Goal: Task Accomplishment & Management: Manage account settings

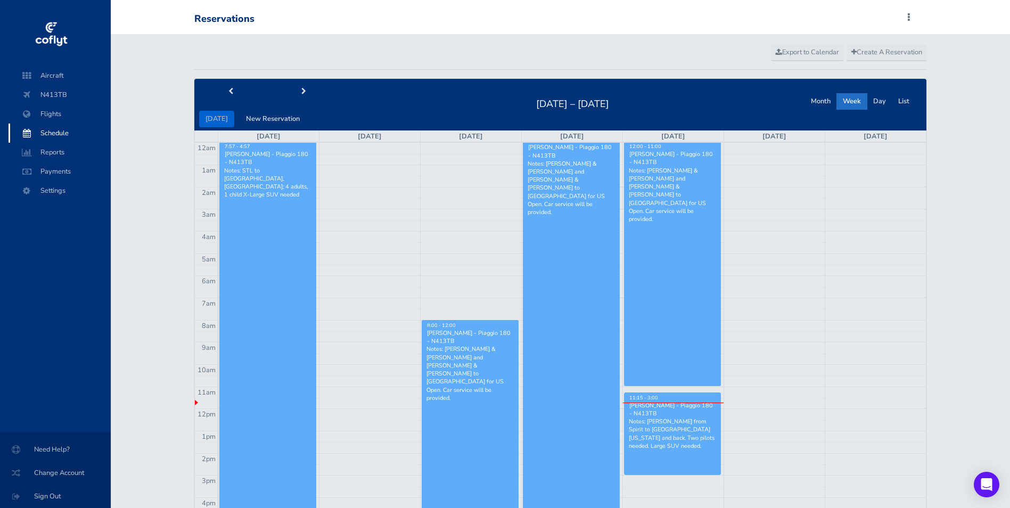
click at [674, 428] on p "Notes: [PERSON_NAME] from Spirit to [GEOGRAPHIC_DATA][US_STATE] and back. Two p…" at bounding box center [672, 434] width 87 height 32
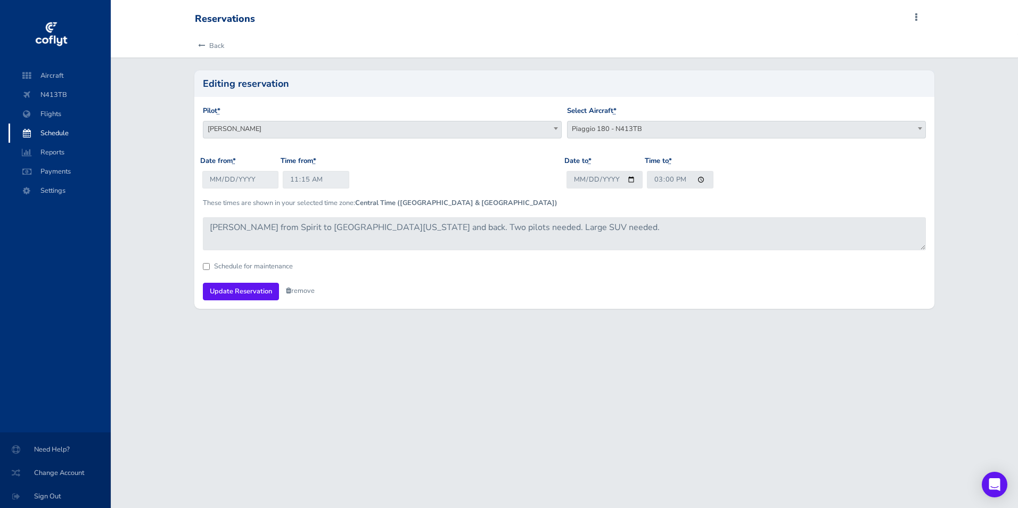
click at [356, 263] on div "Schedule for maintenance" at bounding box center [564, 266] width 723 height 7
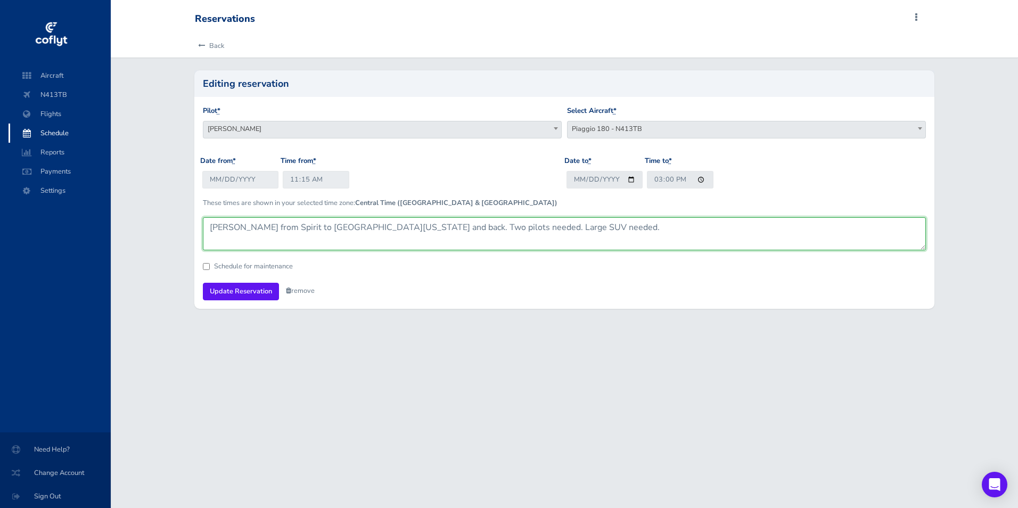
click at [368, 227] on textarea "[PERSON_NAME] from Spirit to [GEOGRAPHIC_DATA][US_STATE] and back. Two pilots n…" at bounding box center [564, 233] width 723 height 33
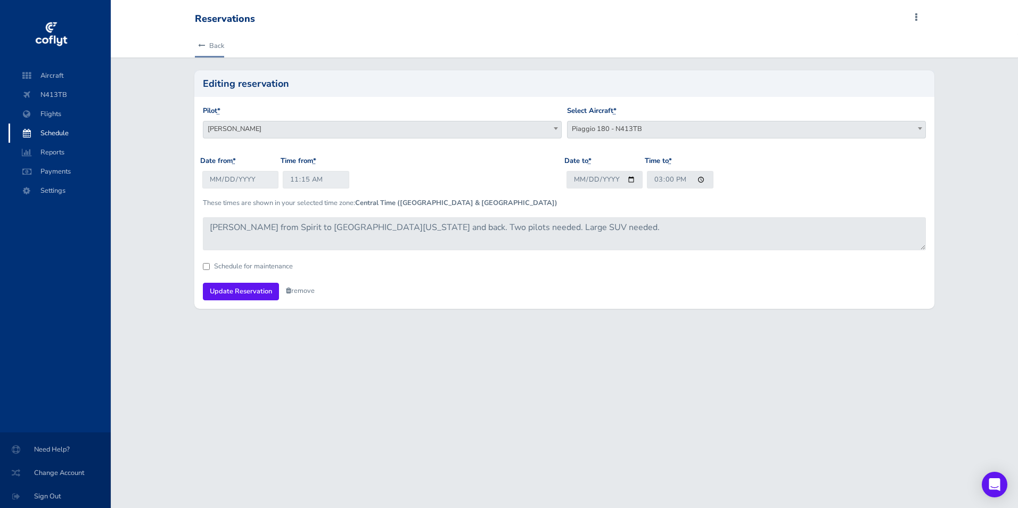
click at [211, 51] on link "Back" at bounding box center [209, 45] width 29 height 23
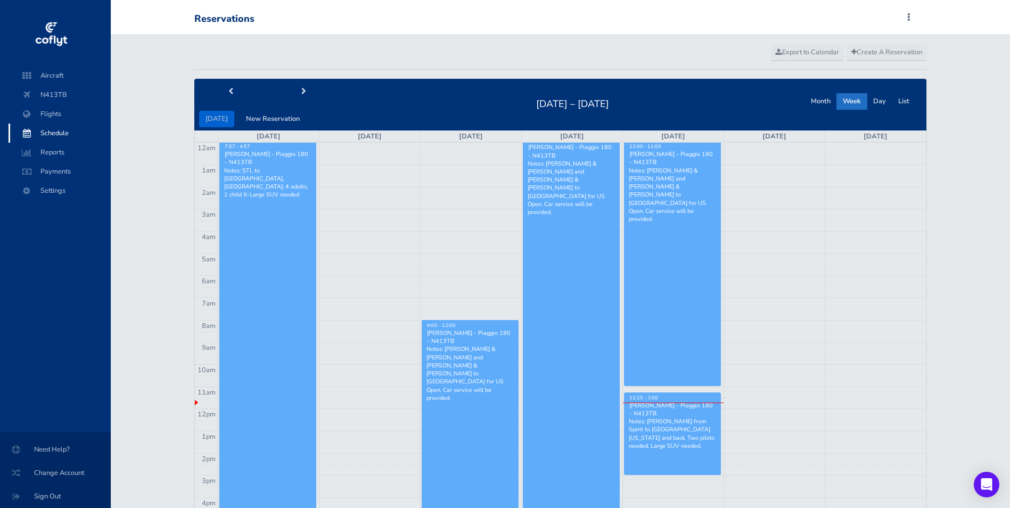
click at [668, 425] on p "Notes: Brandt, Tim, Zach from Spirit to Columbia Missouri and back. Two pilots …" at bounding box center [672, 434] width 87 height 32
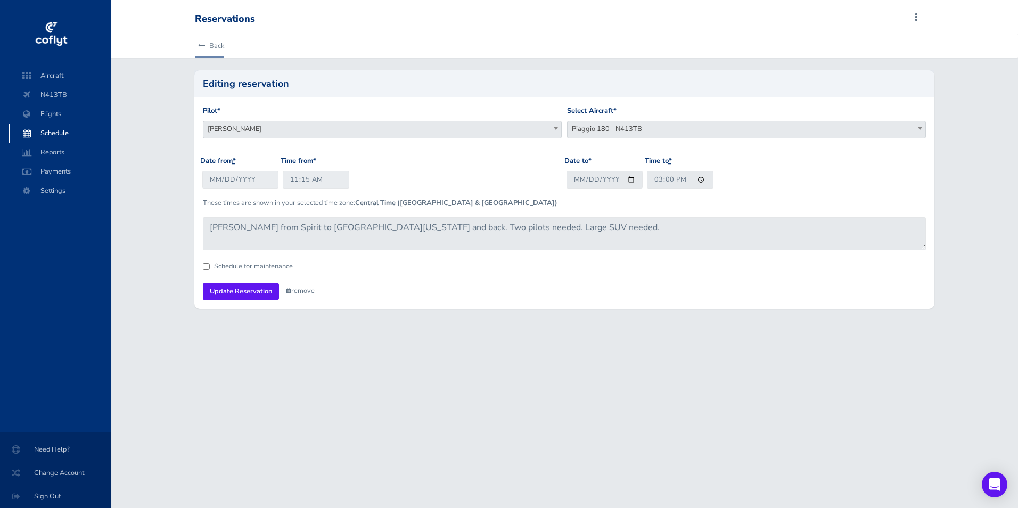
click at [223, 45] on link "Back" at bounding box center [209, 45] width 29 height 23
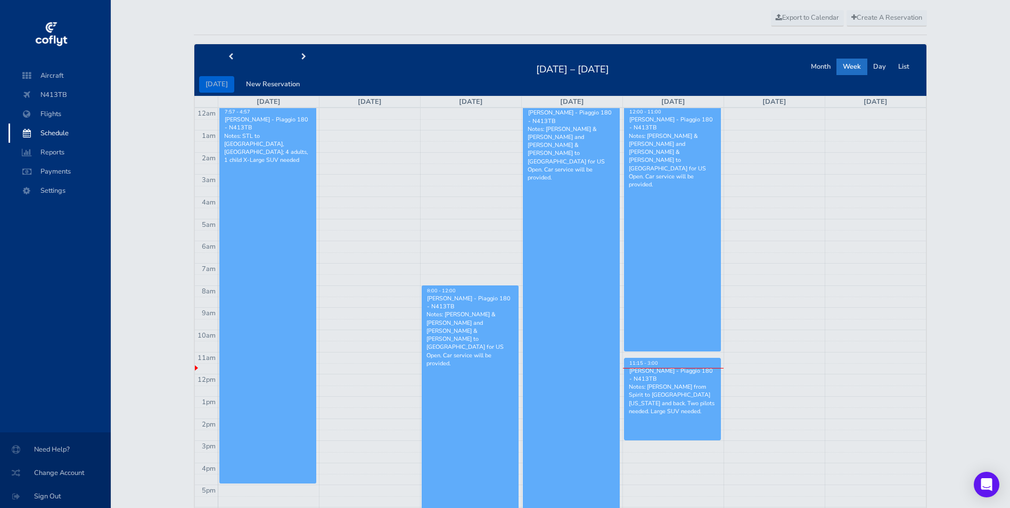
scroll to position [53, 0]
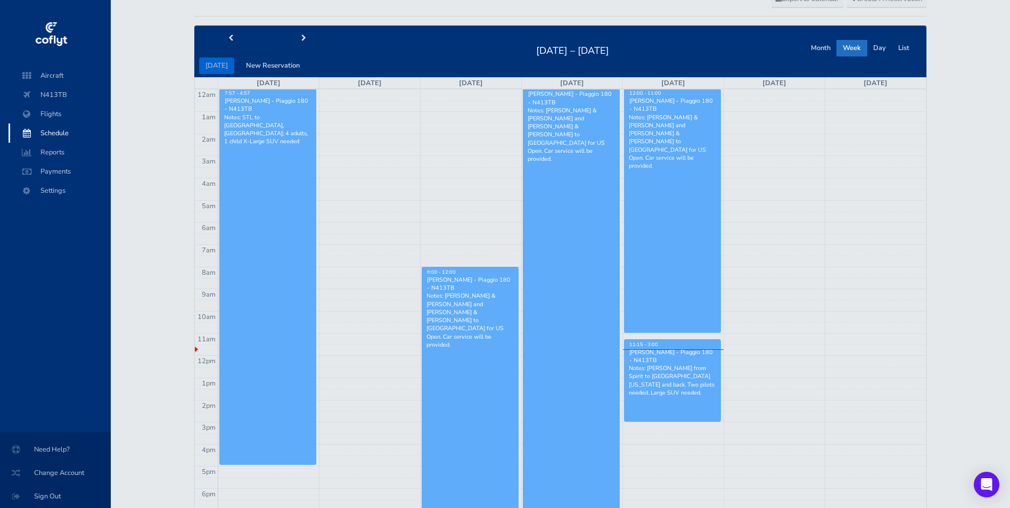
click at [677, 480] on td at bounding box center [572, 483] width 708 height 11
click at [673, 382] on p "Notes: [PERSON_NAME] from Spirit to [GEOGRAPHIC_DATA][US_STATE] and back. Two p…" at bounding box center [672, 380] width 87 height 32
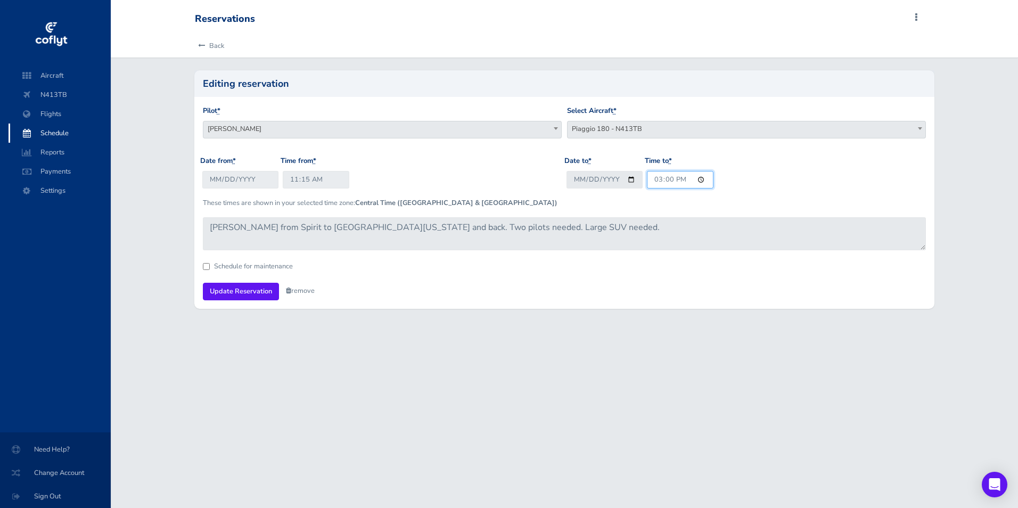
click at [664, 178] on input "15:00" at bounding box center [680, 180] width 67 height 18
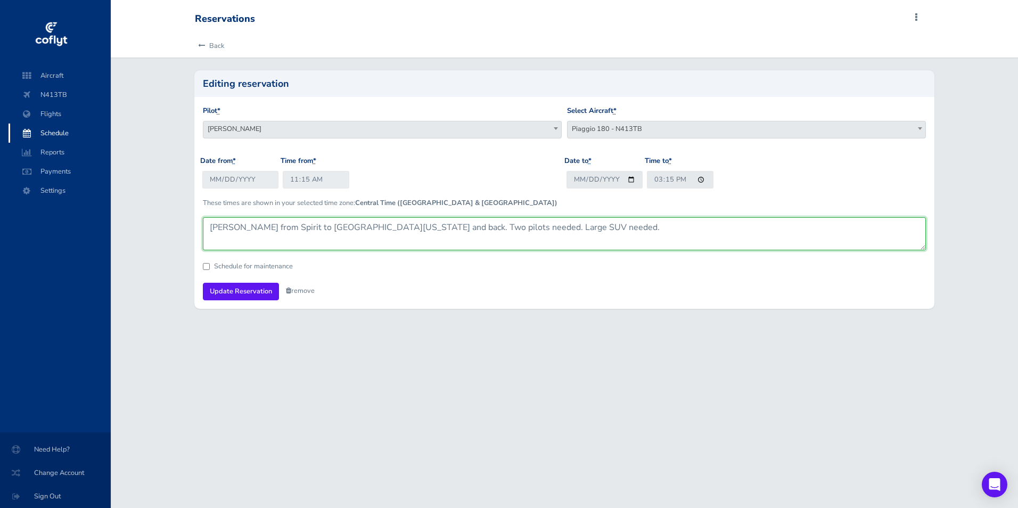
click at [607, 235] on textarea "Brandt, Tim, Zach from Spirit to Columbia Missouri and back. Two pilots needed.…" at bounding box center [564, 233] width 723 height 33
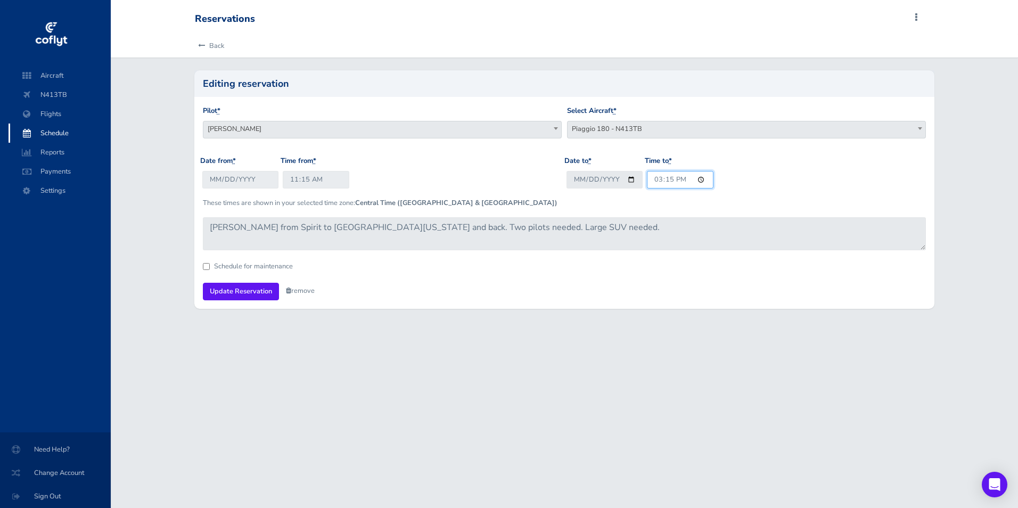
click at [668, 177] on input "15:15" at bounding box center [680, 180] width 67 height 18
type input "15:30"
click at [233, 290] on input "Update Reservation" at bounding box center [241, 292] width 76 height 18
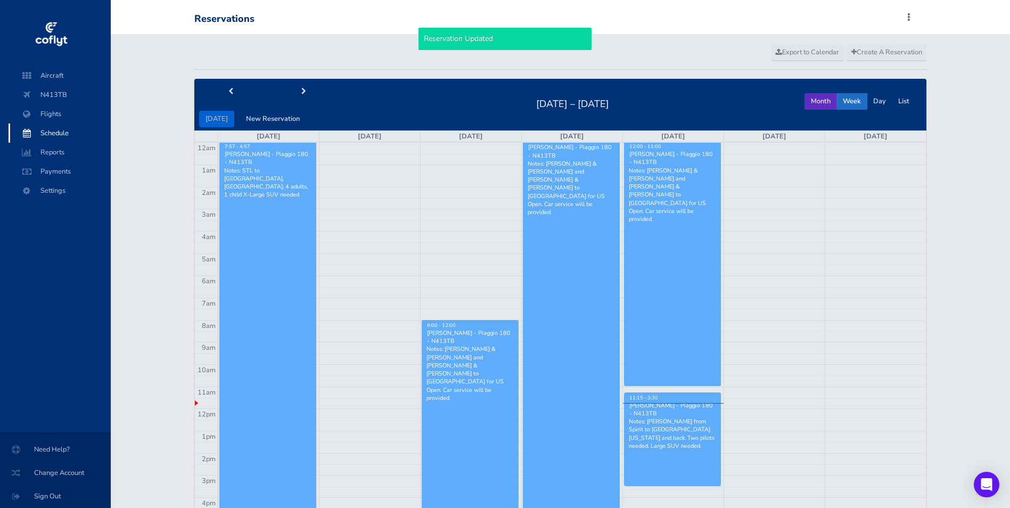
click at [827, 93] on button "Month" at bounding box center [821, 101] width 32 height 17
